Goal: Find specific page/section: Find specific page/section

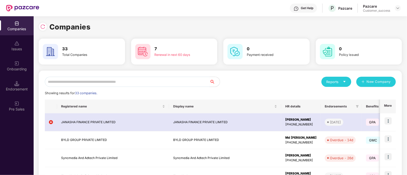
click at [185, 82] on input "text" at bounding box center [127, 82] width 165 height 10
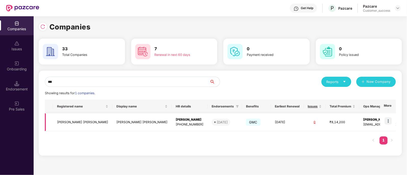
type input "***"
click at [391, 124] on img at bounding box center [387, 121] width 7 height 7
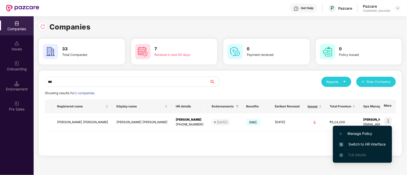
click at [353, 142] on span "Switch to HR interface" at bounding box center [362, 145] width 46 height 6
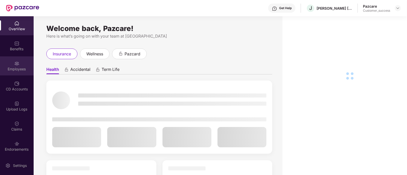
click at [18, 73] on div "Employees" at bounding box center [17, 66] width 34 height 19
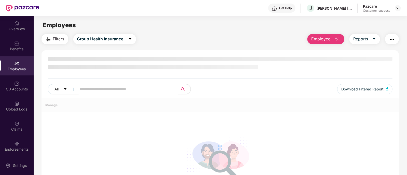
click at [85, 92] on input "text" at bounding box center [125, 90] width 91 height 8
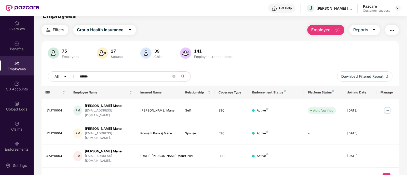
scroll to position [9, 0]
type input "******"
drag, startPoint x: 62, startPoint y: 109, endPoint x: 46, endPoint y: 108, distance: 16.3
click at [46, 108] on td "JYJY0004" at bounding box center [55, 110] width 28 height 23
copy div "JYJY0004"
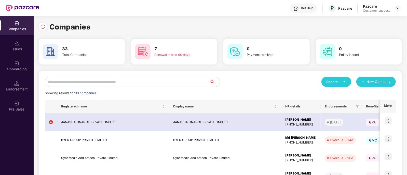
click at [149, 82] on input "text" at bounding box center [127, 82] width 165 height 10
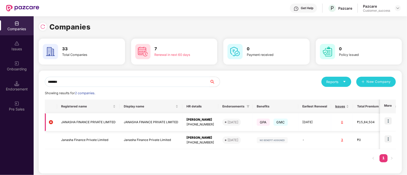
type input "*******"
click at [387, 121] on img at bounding box center [387, 121] width 7 height 7
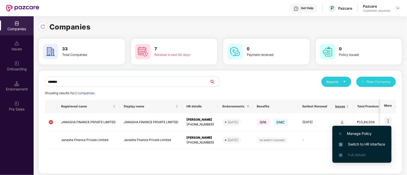
click at [358, 144] on span "Switch to HR interface" at bounding box center [362, 145] width 46 height 6
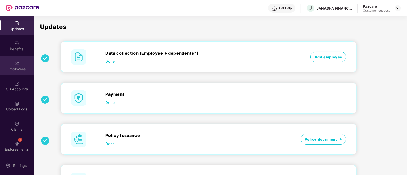
click at [20, 70] on div "Employees" at bounding box center [17, 69] width 34 height 5
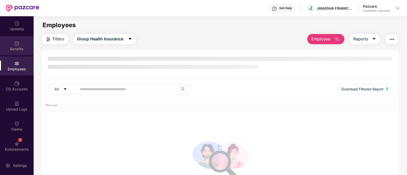
click at [19, 54] on div "Benefits" at bounding box center [17, 45] width 34 height 19
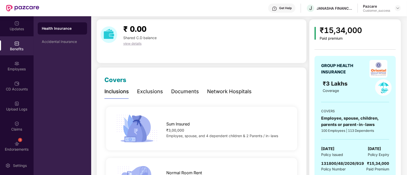
scroll to position [15, 0]
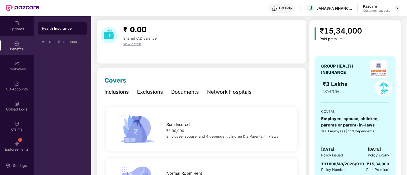
click at [374, 71] on img at bounding box center [378, 70] width 18 height 18
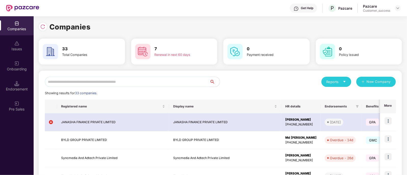
click at [162, 79] on input "text" at bounding box center [127, 82] width 165 height 10
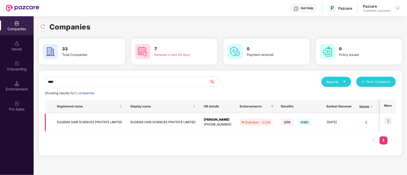
type input "****"
click at [387, 121] on img at bounding box center [387, 121] width 7 height 7
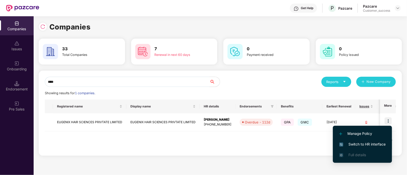
click at [359, 145] on span "Switch to HR interface" at bounding box center [362, 145] width 46 height 6
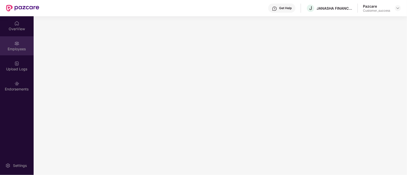
click at [22, 53] on div "Employees" at bounding box center [17, 45] width 34 height 19
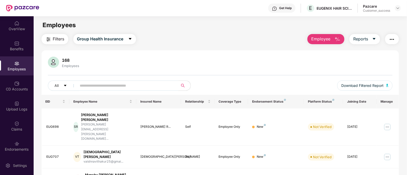
click at [107, 83] on input "text" at bounding box center [125, 86] width 91 height 8
paste input "******"
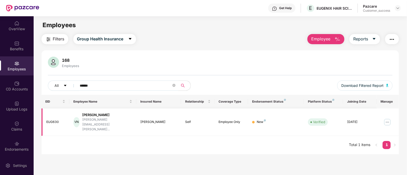
type input "******"
click at [386, 118] on img at bounding box center [387, 122] width 8 height 8
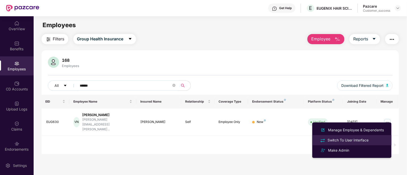
click at [362, 142] on div "Switch To User Interface" at bounding box center [347, 141] width 43 height 6
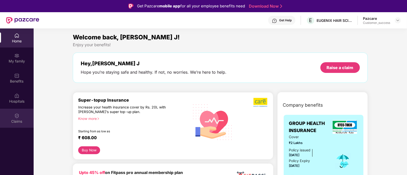
click at [20, 117] on div "Claims" at bounding box center [17, 118] width 34 height 19
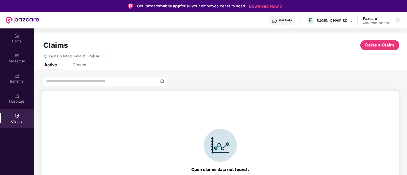
click at [82, 64] on div "Closed" at bounding box center [80, 64] width 14 height 5
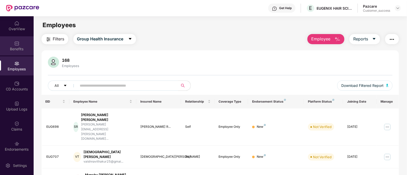
click at [23, 46] on div "Benefits" at bounding box center [17, 45] width 34 height 19
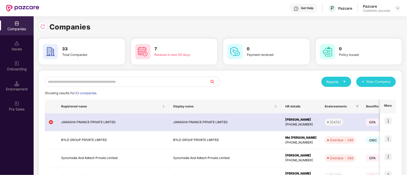
scroll to position [8, 0]
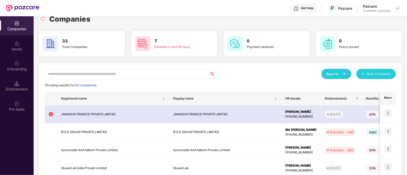
click at [142, 74] on input "text" at bounding box center [127, 74] width 165 height 10
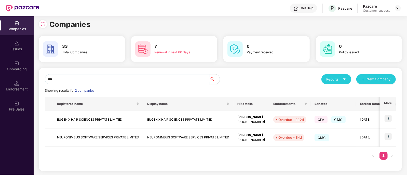
scroll to position [0, 0]
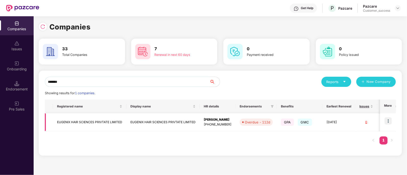
type input "*******"
click at [391, 121] on img at bounding box center [387, 121] width 7 height 7
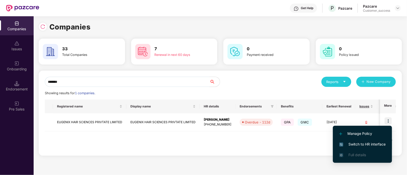
click at [359, 142] on span "Switch to HR interface" at bounding box center [362, 145] width 46 height 6
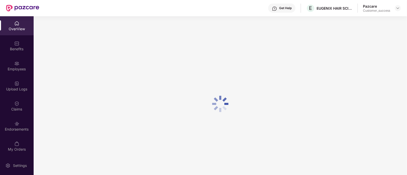
click at [19, 49] on div "Benefits" at bounding box center [17, 49] width 34 height 5
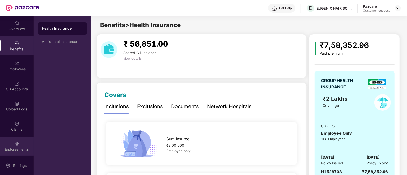
click at [16, 147] on div "Endorsements" at bounding box center [17, 149] width 34 height 5
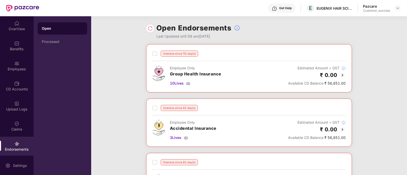
click at [152, 30] on img at bounding box center [150, 28] width 5 height 5
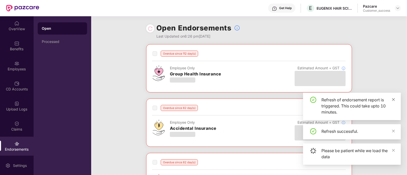
click at [393, 99] on icon "close" at bounding box center [394, 100] width 4 height 4
